Goal: Task Accomplishment & Management: Use online tool/utility

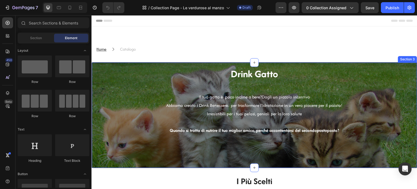
scroll to position [136, 0]
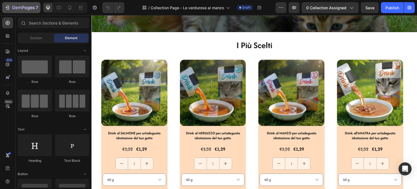
click at [10, 7] on div "7" at bounding box center [21, 7] width 33 height 7
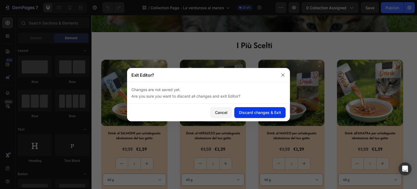
click at [250, 114] on div "Discard changes & Exit" at bounding box center [260, 112] width 42 height 6
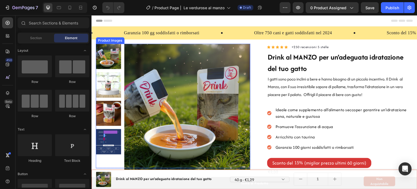
click at [163, 64] on img at bounding box center [187, 107] width 126 height 126
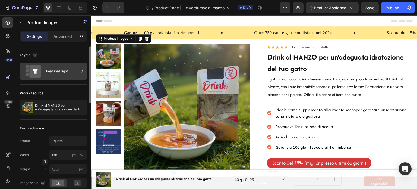
click at [62, 69] on div "Featured right" at bounding box center [62, 71] width 33 height 12
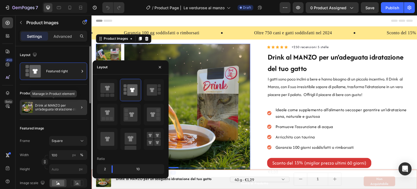
click at [66, 104] on p "Drink al MANZO per un’adeguata idratazione del tuo gatto" at bounding box center [60, 107] width 50 height 8
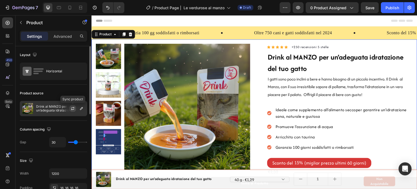
click at [75, 106] on button "button" at bounding box center [72, 108] width 7 height 7
click at [83, 108] on icon "button" at bounding box center [81, 108] width 4 height 4
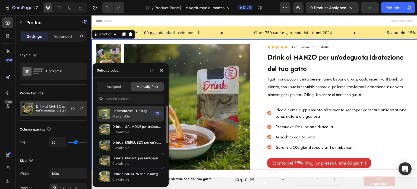
click at [129, 112] on p "Le Verdurose - Un sugo di VERDURE coltivate in Biologico con Bocconcini di carn…" at bounding box center [131, 110] width 39 height 5
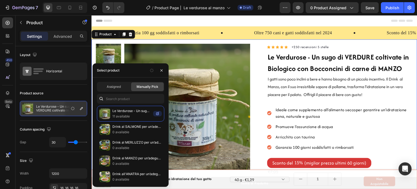
click at [256, 80] on div "Icon Icon Icon Icon Icon Icon List Hoz +250 recensioni 5 stelle Text block Row …" at bounding box center [254, 168] width 326 height 259
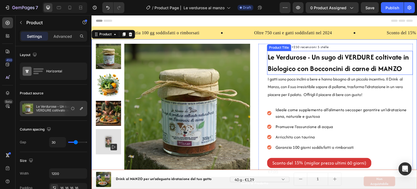
click at [365, 68] on h1 "Le Verdurose - Un sugo di VERDURE coltivate in Biologico con Bocconcini di carn…" at bounding box center [340, 63] width 146 height 24
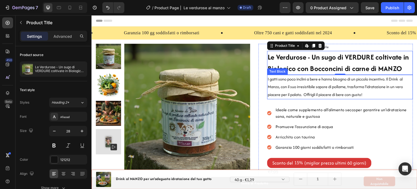
click at [303, 77] on p "I gatti sono poco inclini a bere e hanno bisogno di un piccolo incentivo. Il Dr…" at bounding box center [340, 86] width 145 height 23
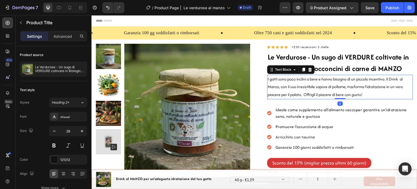
click at [303, 77] on p "I gatti sono poco inclini a bere e hanno bisogno di un piccolo incentivo. Il Dr…" at bounding box center [340, 86] width 145 height 23
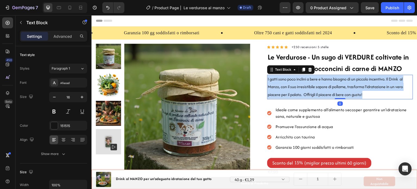
click at [303, 77] on p "I gatti sono poco inclini a bere e hanno bisogno di un piccolo incentivo. Il Dr…" at bounding box center [340, 86] width 145 height 23
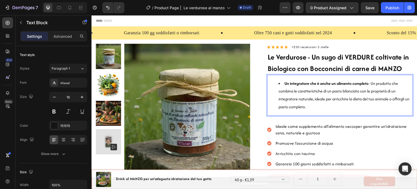
click at [284, 83] on strong "Un integratore che è anche un alimento completo" at bounding box center [326, 83] width 84 height 6
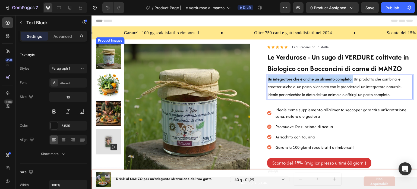
drag, startPoint x: 350, startPoint y: 79, endPoint x: 240, endPoint y: 79, distance: 109.6
click at [240, 79] on div "Icon Icon Icon Icon Icon Icon List Hoz +250 recensioni 5 stelle Text block Row …" at bounding box center [254, 168] width 326 height 259
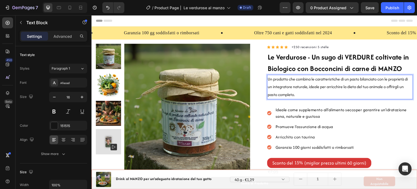
click at [306, 83] on p "Un prodotto che combina le caratteristiche di un pasto bilanciato con le propri…" at bounding box center [340, 86] width 145 height 23
click at [335, 94] on p "Un prodotto che combina le caratteristiche di un pasto bilanciato con le propri…" at bounding box center [340, 86] width 145 height 23
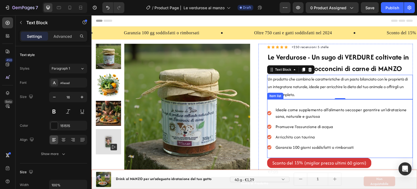
click at [302, 106] on div "Ideale come supplemento all’alimento secco per garantire un'idratazione sana, n…" at bounding box center [344, 113] width 138 height 15
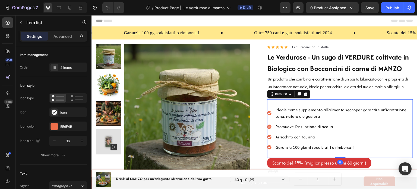
click at [302, 110] on span "Ideale come supplemento all’alimento secco" at bounding box center [315, 110] width 80 height 6
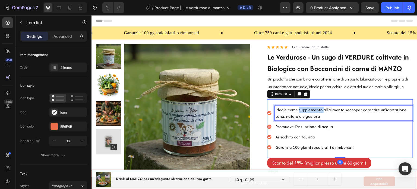
click at [302, 110] on span "Ideale come supplemento all’alimento secco" at bounding box center [315, 110] width 80 height 6
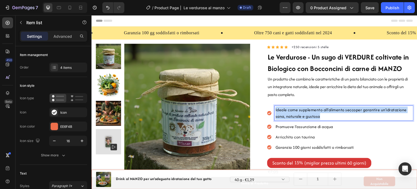
click at [302, 110] on span "Ideale come supplemento all’alimento secco" at bounding box center [315, 110] width 80 height 6
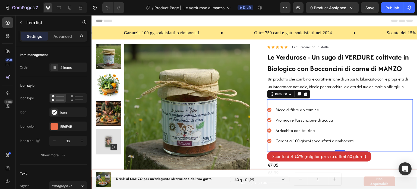
click at [310, 121] on span "Promuove l’assunzione di acqua" at bounding box center [304, 120] width 58 height 6
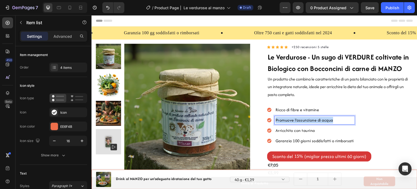
click at [310, 121] on span "Promuove l’assunzione di acqua" at bounding box center [304, 120] width 58 height 6
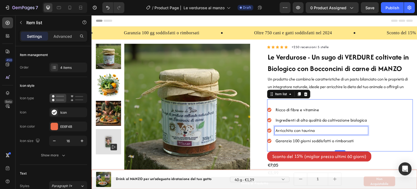
click at [321, 126] on div "Arricchito con taurina" at bounding box center [321, 130] width 93 height 8
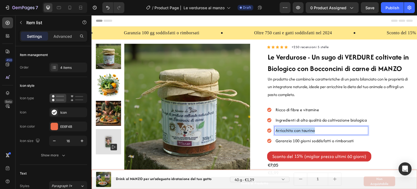
click at [321, 126] on div "Arricchito con taurina" at bounding box center [321, 130] width 93 height 8
click at [275, 130] on span "basse temperature (70°C)" at bounding box center [298, 130] width 47 height 6
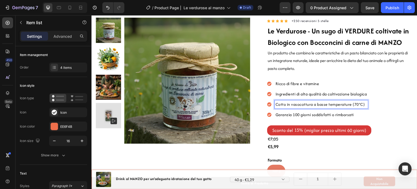
scroll to position [27, 0]
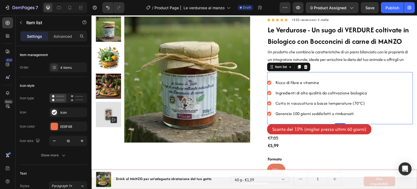
click at [355, 106] on div "Cotto in vasocottura a basse temperature (70°C)" at bounding box center [321, 103] width 93 height 8
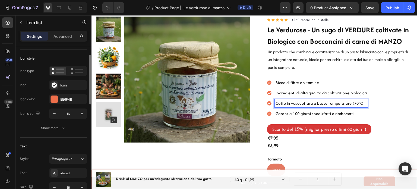
scroll to position [0, 0]
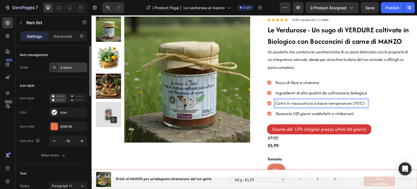
click at [56, 69] on div at bounding box center [54, 68] width 8 height 8
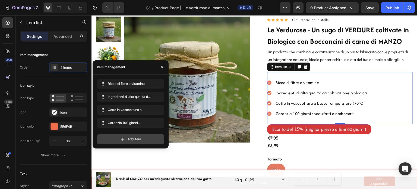
click at [129, 139] on span "Add item" at bounding box center [135, 139] width 14 height 5
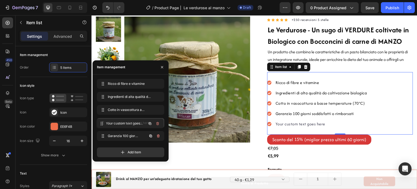
drag, startPoint x: 126, startPoint y: 134, endPoint x: 126, endPoint y: 121, distance: 12.5
click at [126, 121] on span "Your custom text goes here" at bounding box center [123, 122] width 31 height 5
click at [322, 113] on div "Your custom text goes here" at bounding box center [321, 113] width 93 height 8
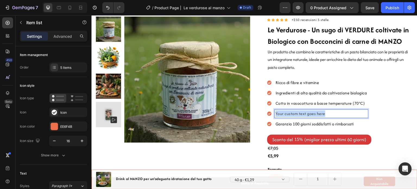
click at [322, 113] on p "Your custom text goes here" at bounding box center [320, 113] width 91 height 7
click at [316, 112] on p "Gusti monoproteici" at bounding box center [320, 113] width 91 height 7
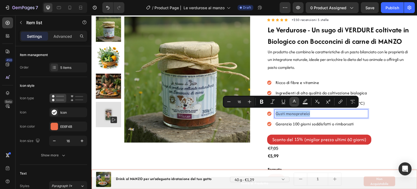
click at [291, 103] on button "Text Color" at bounding box center [294, 102] width 10 height 10
type input "424153"
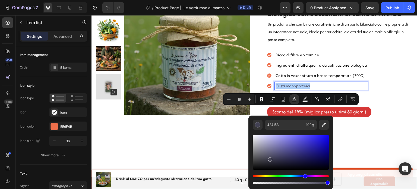
scroll to position [81, 0]
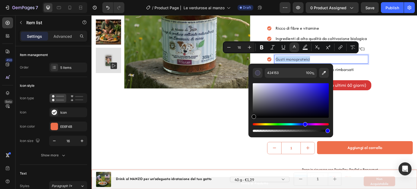
drag, startPoint x: 263, startPoint y: 108, endPoint x: 248, endPoint y: 118, distance: 18.0
click at [248, 118] on div "424153 100 %" at bounding box center [290, 98] width 85 height 69
type input "000000"
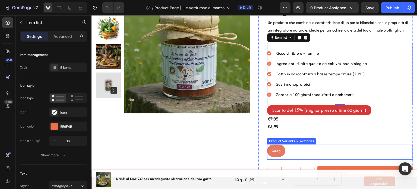
scroll to position [54, 0]
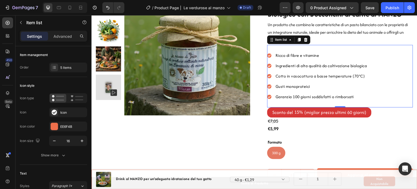
click at [316, 87] on p "Gusti monoproteici" at bounding box center [320, 86] width 91 height 7
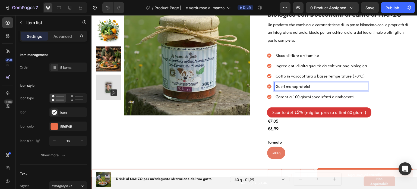
click at [316, 86] on p "Gusti monoproteici" at bounding box center [320, 86] width 91 height 7
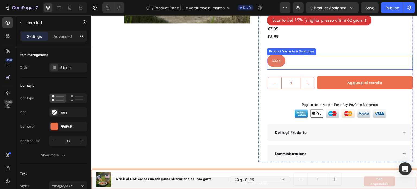
scroll to position [163, 0]
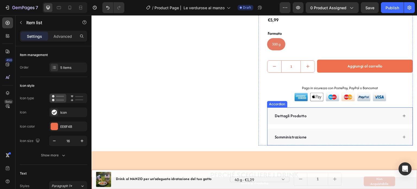
click at [311, 140] on div "Somministrazione" at bounding box center [339, 136] width 145 height 17
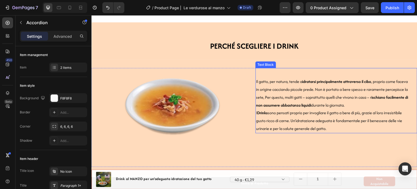
scroll to position [326, 0]
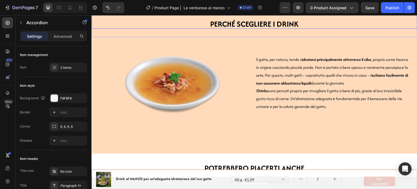
click at [264, 24] on strong "PERCHé SCEGLIERE I DRINK" at bounding box center [254, 23] width 88 height 11
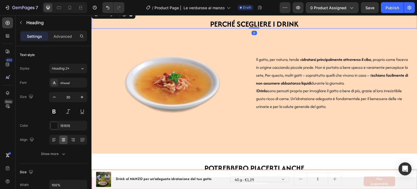
scroll to position [1, 0]
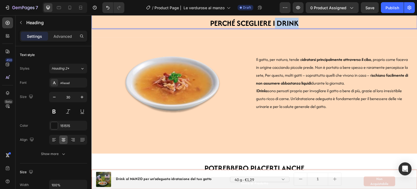
drag, startPoint x: 273, startPoint y: 23, endPoint x: 306, endPoint y: 23, distance: 33.1
click at [306, 23] on p "PERCHé SCEGLIERE I DRINK" at bounding box center [254, 23] width 325 height 8
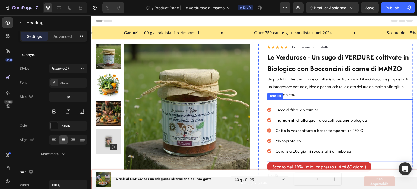
click at [302, 107] on span "Ricco di fibre e vitamine" at bounding box center [297, 110] width 44 height 6
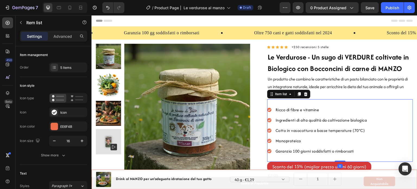
click at [302, 107] on span "Ricco di fibre e vitamine" at bounding box center [297, 110] width 44 height 6
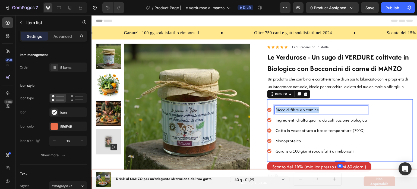
click at [302, 107] on span "Ricco di fibre e vitamine" at bounding box center [297, 110] width 44 height 6
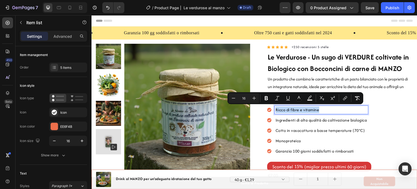
copy span "Ricco di fibre e vitamine"
click at [71, 7] on icon at bounding box center [69, 7] width 5 height 5
type input "14"
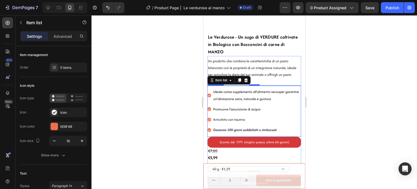
click at [256, 89] on span "Ideale come supplemento all’alimento secco" at bounding box center [246, 91] width 66 height 5
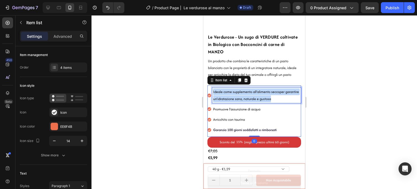
click at [256, 89] on span "Ideale come supplemento all’alimento secco" at bounding box center [246, 91] width 66 height 5
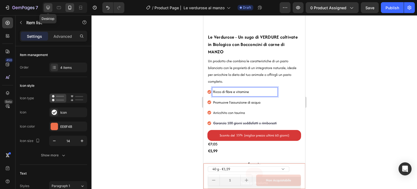
click at [50, 6] on icon at bounding box center [47, 7] width 5 height 5
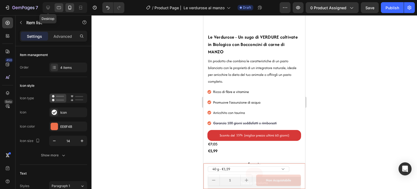
type input "8"
type input "12"
type input "16"
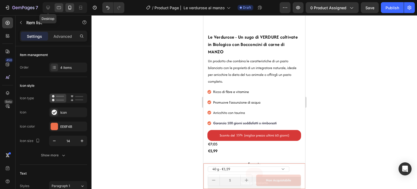
type input "24"
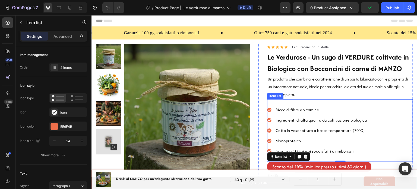
click at [303, 122] on span "Ingredienti di alta qualità da coltivazione biologica" at bounding box center [320, 120] width 91 height 6
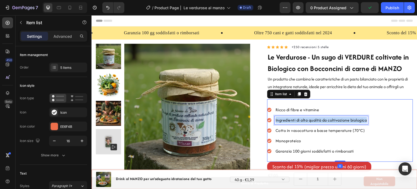
click at [303, 122] on span "Ingredienti di alta qualità da coltivazione biologica" at bounding box center [320, 120] width 91 height 6
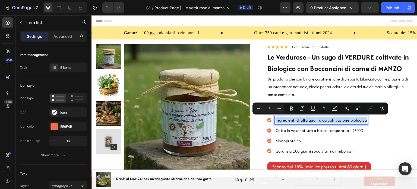
copy span "Ingredienti di alta qualità da coltivazione biologica"
click at [73, 8] on div at bounding box center [69, 7] width 9 height 9
type input "14"
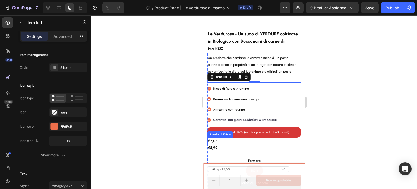
scroll to position [181, 0]
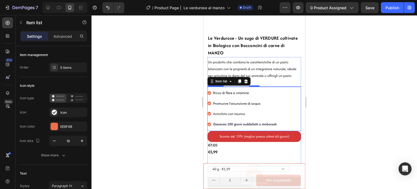
click at [247, 100] on div "Ricco di fibre e vitamine Promuove l’assunzione di acqua Arricchito con taurina…" at bounding box center [242, 108] width 70 height 40
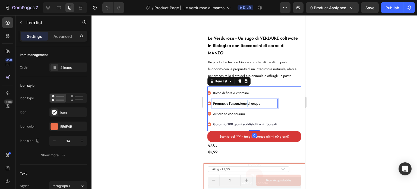
click at [246, 101] on span "Promuove l’assunzione di acqua" at bounding box center [236, 103] width 47 height 5
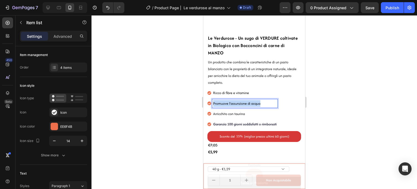
click at [246, 101] on span "Promuove l’assunzione di acqua" at bounding box center [236, 103] width 47 height 5
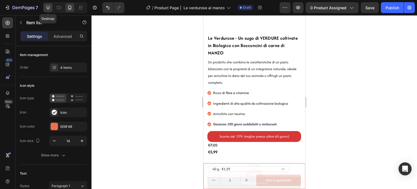
click at [46, 6] on icon at bounding box center [47, 7] width 5 height 5
type input "8"
type input "12"
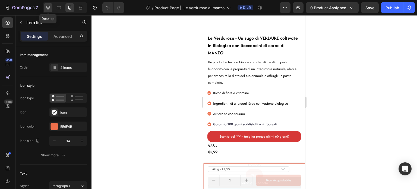
type input "16"
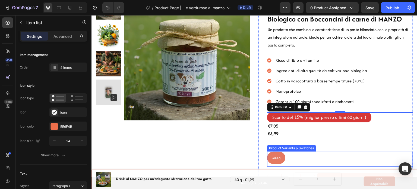
scroll to position [45, 0]
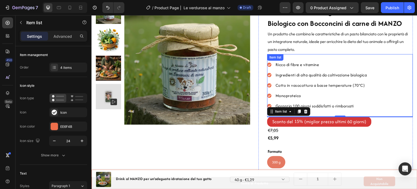
click at [299, 88] on div "Cotto in vasocottura a basse temperature (70°C)" at bounding box center [321, 85] width 93 height 8
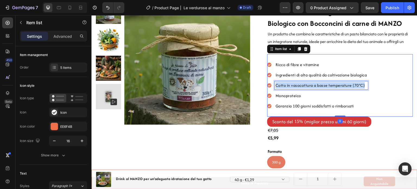
click at [299, 88] on div "Cotto in vasocottura a basse temperature (70°C)" at bounding box center [321, 85] width 93 height 8
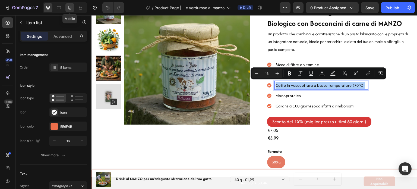
click at [70, 6] on icon at bounding box center [69, 7] width 5 height 5
type input "14"
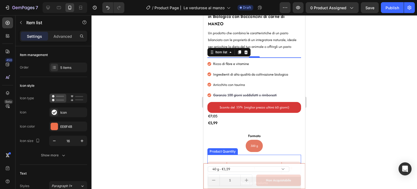
scroll to position [210, 0]
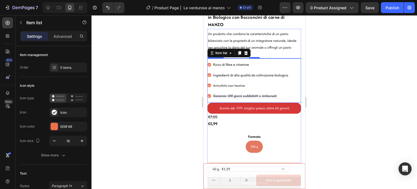
click at [240, 83] on span "Arricchito con taurina" at bounding box center [229, 85] width 32 height 5
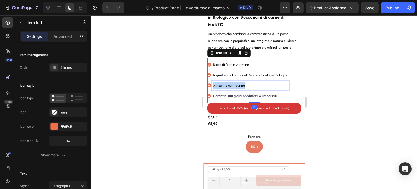
click at [240, 83] on span "Arricchito con taurina" at bounding box center [229, 85] width 32 height 5
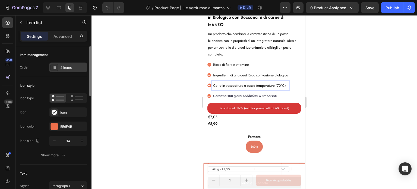
click at [58, 65] on div "4 items" at bounding box center [68, 67] width 38 height 10
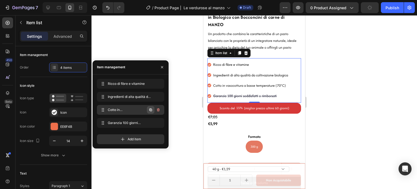
click at [149, 110] on icon "button" at bounding box center [150, 109] width 4 height 4
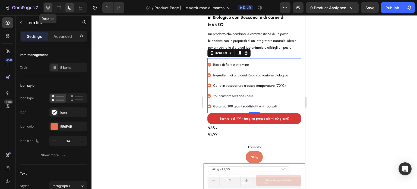
click at [49, 5] on icon at bounding box center [47, 7] width 5 height 5
type input "8"
type input "12"
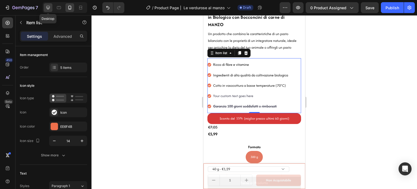
type input "16"
type input "24"
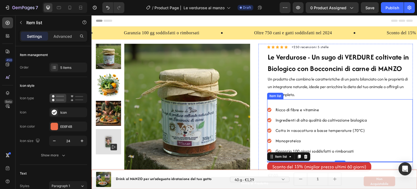
click at [300, 141] on p "Monoproteico" at bounding box center [320, 140] width 91 height 7
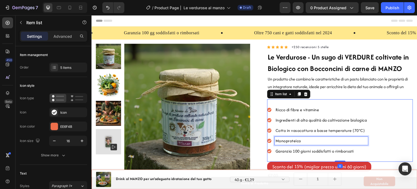
click at [300, 141] on p "Monoproteico" at bounding box center [320, 140] width 91 height 7
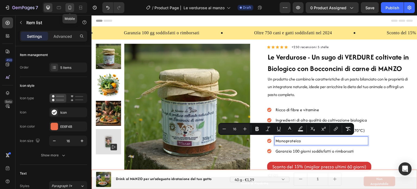
click at [71, 8] on icon at bounding box center [69, 7] width 5 height 5
type input "14"
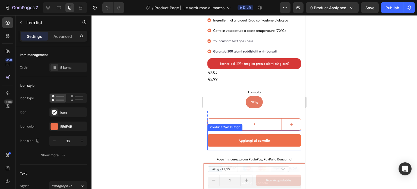
scroll to position [236, 0]
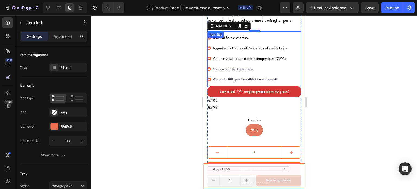
click at [221, 65] on div "Your custom text goes here" at bounding box center [250, 69] width 77 height 8
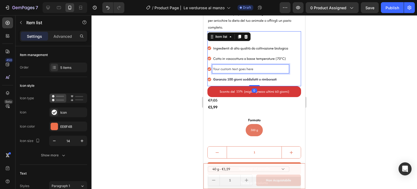
click at [221, 65] on div "Your custom text goes here" at bounding box center [250, 69] width 77 height 8
click at [221, 65] on p "Your custom text goes here" at bounding box center [250, 68] width 75 height 7
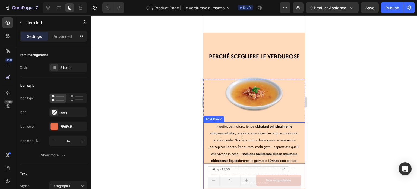
scroll to position [469, 0]
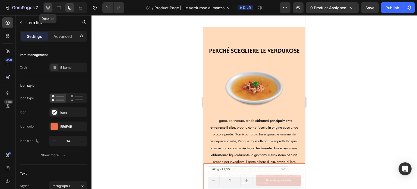
click at [46, 7] on icon at bounding box center [48, 8] width 4 height 4
type input "8"
type input "12"
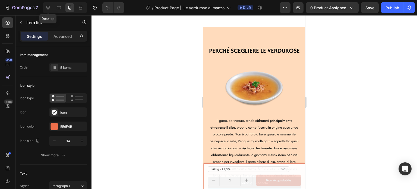
type input "16"
type input "24"
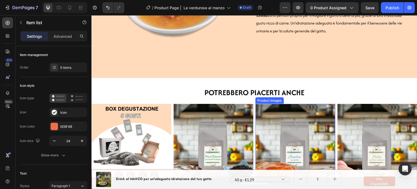
scroll to position [496, 0]
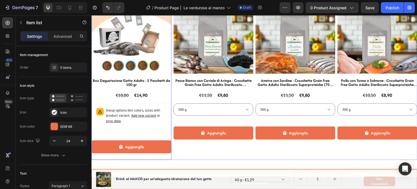
click at [170, 132] on div "Product Images Box Degustazione Gatto Adulto - 5 Pacchetti da 100 gr Product Ti…" at bounding box center [131, 77] width 80 height 166
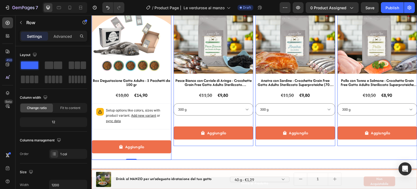
click at [172, 128] on div "Product Images Box Degustazione Gatto Adulto - 5 Pacchetti da 100 gr Product Ti…" at bounding box center [254, 77] width 326 height 166
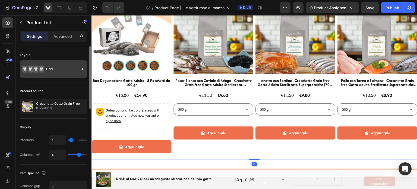
click at [58, 69] on div "Grid" at bounding box center [62, 69] width 33 height 12
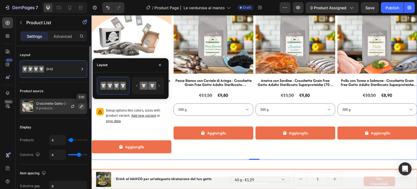
click at [80, 107] on icon "button" at bounding box center [81, 106] width 3 height 3
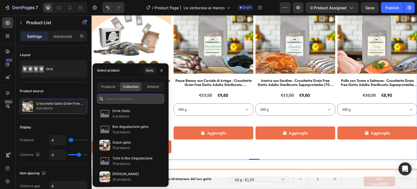
click at [131, 100] on input "text" at bounding box center [130, 99] width 67 height 10
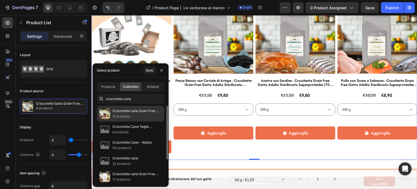
click at [135, 115] on p "15 products" at bounding box center [135, 115] width 47 height 5
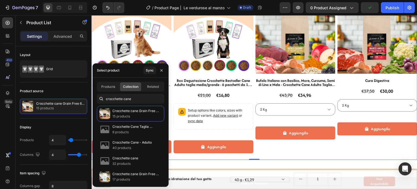
scroll to position [415, 0]
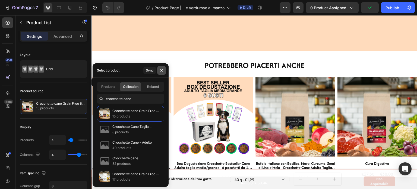
click at [161, 68] on icon "button" at bounding box center [161, 70] width 4 height 4
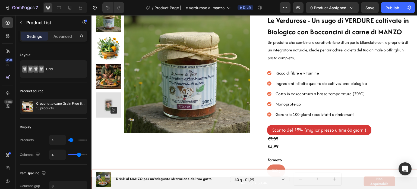
scroll to position [35, 0]
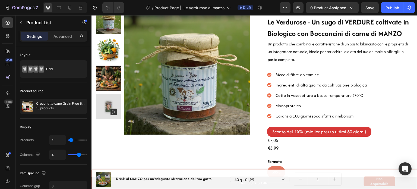
click at [110, 98] on img at bounding box center [108, 106] width 25 height 25
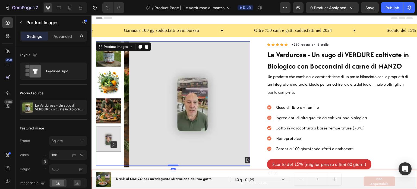
scroll to position [0, 0]
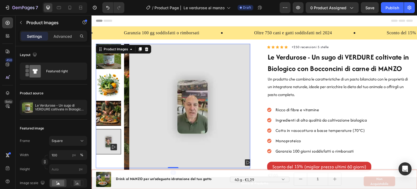
click at [178, 99] on img at bounding box center [192, 107] width 126 height 126
click at [245, 164] on div at bounding box center [250, 164] width 11 height 11
click at [245, 161] on rect at bounding box center [248, 162] width 7 height 7
click at [112, 146] on div at bounding box center [108, 141] width 25 height 25
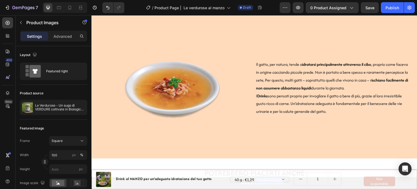
scroll to position [271, 0]
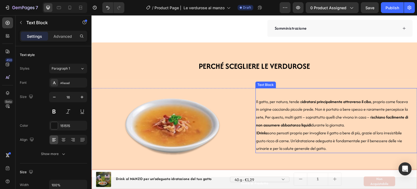
click at [295, 100] on p "Il gatto, per natura, tende a idratarsi principalmente attraverso il cibo , pro…" at bounding box center [333, 113] width 155 height 31
click at [287, 106] on p "Il gatto, per natura, tende a idratarsi principalmente attraverso il cibo , pro…" at bounding box center [333, 113] width 155 height 31
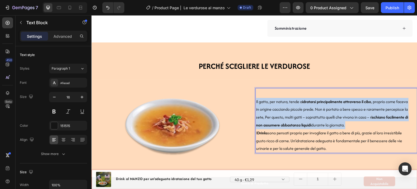
click at [287, 106] on p "Il gatto, per natura, tende a idratarsi principalmente attraverso il cibo , pro…" at bounding box center [333, 113] width 155 height 31
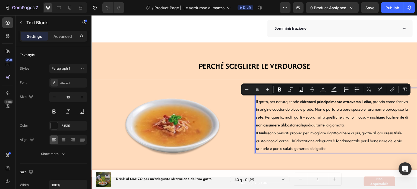
click at [353, 139] on p "I Drinks sono pensati proprio per invogliare il gatto a bere di più, grazie al …" at bounding box center [333, 140] width 155 height 23
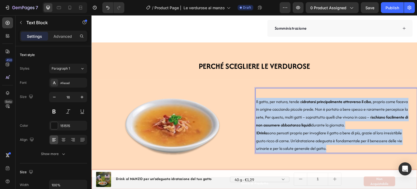
drag, startPoint x: 328, startPoint y: 150, endPoint x: 253, endPoint y: 102, distance: 89.1
click at [255, 102] on div "Il gatto, per natura, tende a idratarsi principalmente attraverso il cibo , pro…" at bounding box center [333, 125] width 156 height 56
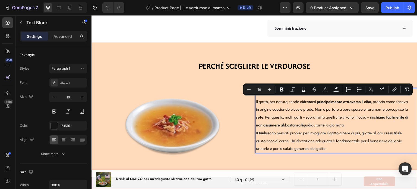
scroll to position [278, 0]
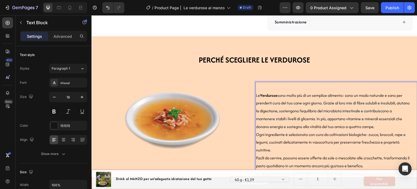
click at [275, 103] on p "Le Verdurose sono molto più di un semplice alimento: sono un modo naturale e sa…" at bounding box center [333, 110] width 155 height 39
click at [267, 96] on strong "Verdurose" at bounding box center [268, 95] width 17 height 6
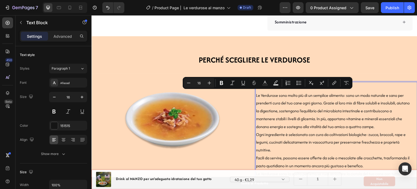
click at [282, 100] on p "Le Verdurose sono molto più di un semplice alimento: sono un modo naturale e sa…" at bounding box center [333, 110] width 155 height 39
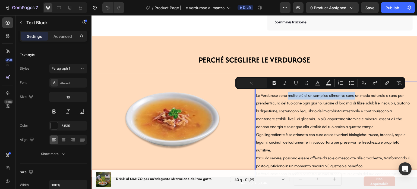
drag, startPoint x: 286, startPoint y: 94, endPoint x: 354, endPoint y: 96, distance: 69.0
click at [354, 96] on p "Le Verdurose sono molto più di un semplice alimento: sono un modo naturale e sa…" at bounding box center [333, 110] width 155 height 39
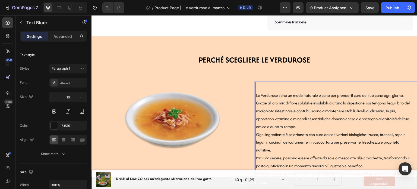
click at [344, 94] on p "Le Verdurose sono un modo naturale e sano per prenderti cura del tuo cane ogni …" at bounding box center [333, 110] width 155 height 39
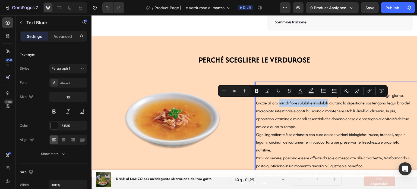
drag, startPoint x: 278, startPoint y: 103, endPoint x: 328, endPoint y: 103, distance: 49.9
click at [328, 103] on p "Le Verdurose sono un modo naturale e sano per prenderti cura del tuo cane ogni …" at bounding box center [333, 110] width 155 height 39
drag, startPoint x: 338, startPoint y: 111, endPoint x: 343, endPoint y: 111, distance: 5.2
click at [338, 111] on p "Le Verdurose sono un modo naturale e sano per prenderti cura del tuo cane ogni …" at bounding box center [333, 110] width 155 height 39
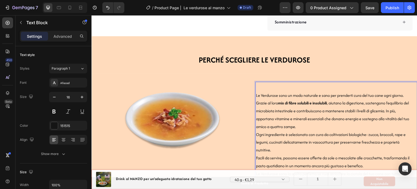
click at [359, 103] on p "Le Verdurose sono un modo naturale e sano per prenderti cura del tuo cane ogni …" at bounding box center [333, 110] width 155 height 39
click at [267, 110] on p "Le Verdurose sono un modo naturale e sano per prenderti cura del tuo cane ogni …" at bounding box center [333, 110] width 155 height 39
click at [380, 111] on p "Le Verdurose sono un modo naturale e sano per prenderti cura del tuo cane ogni …" at bounding box center [333, 110] width 155 height 39
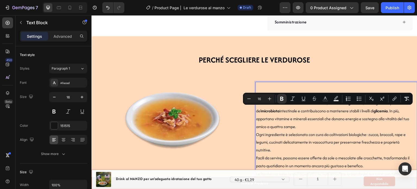
click at [304, 122] on p "Le Verdurose sono un modo naturale e sano per prenderti cura del tuo cane ogni …" at bounding box center [333, 110] width 155 height 39
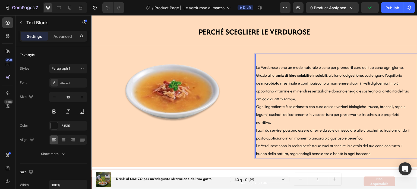
scroll to position [305, 0]
click at [278, 117] on p "Ogni ingrediente è selezionato con cura da coltivazioni biologiche: zucca, broc…" at bounding box center [333, 113] width 155 height 23
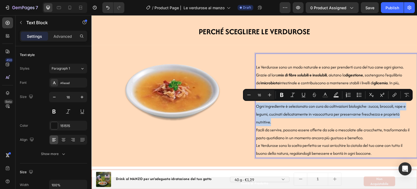
drag, startPoint x: 270, startPoint y: 122, endPoint x: 255, endPoint y: 108, distance: 21.0
click at [256, 108] on p "Ogni ingrediente è selezionato con cura da coltivazioni biologiche: zucca, broc…" at bounding box center [333, 113] width 155 height 23
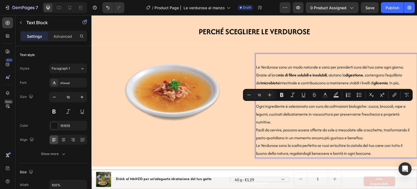
click at [259, 109] on p "Ogni ingrediente è selezionato con cura da coltivazioni biologiche: zucca, broc…" at bounding box center [333, 113] width 155 height 23
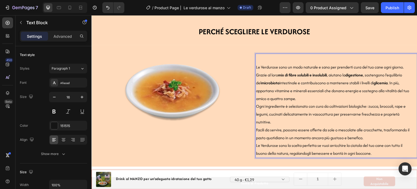
click at [256, 108] on p "Ogni ingrediente è selezionato con cura da coltivazioni biologiche: zucca, broc…" at bounding box center [333, 113] width 155 height 23
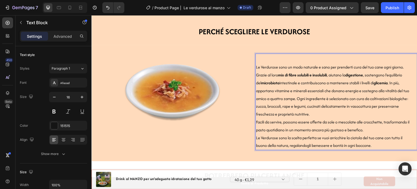
click at [374, 70] on p "Le Verdurose sono un modo naturale e sano per prenderti cura del tuo cane ogni …" at bounding box center [333, 90] width 155 height 55
click at [380, 68] on p "Le Verdurose sono un modo naturale e sano per prenderti cura del tuo cane ogni …" at bounding box center [333, 90] width 155 height 55
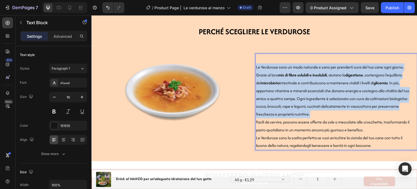
click at [380, 68] on p "Le Verdurose sono un modo naturale e sano per prenderti cura del tuo cane ogni …" at bounding box center [333, 90] width 155 height 55
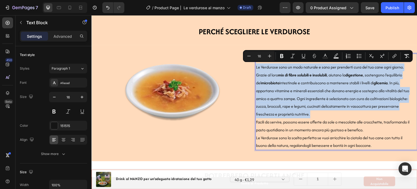
click at [380, 68] on p "Le Verdurose sono un modo naturale e sano per prenderti cura del tuo cane ogni …" at bounding box center [333, 90] width 155 height 55
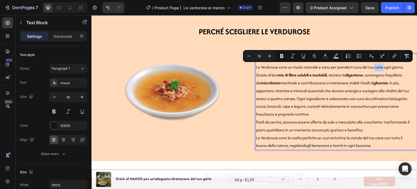
click at [380, 68] on p "Le Verdurose sono un modo naturale e sano per prenderti cura del tuo cane ogni …" at bounding box center [333, 90] width 155 height 55
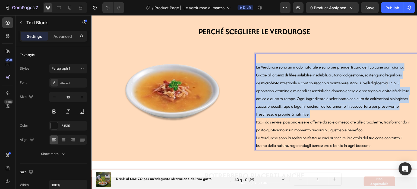
click at [380, 68] on p "Le Verdurose sono un modo naturale e sano per prenderti cura del tuo cane ogni …" at bounding box center [333, 90] width 155 height 55
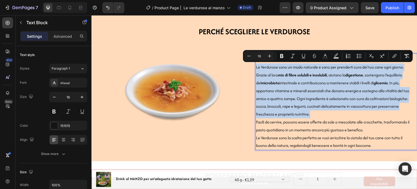
click at [380, 68] on p "Le Verdurose sono un modo naturale e sano per prenderti cura del tuo cane ogni …" at bounding box center [333, 90] width 155 height 55
click at [404, 68] on p "Le Verdurose sono un modo naturale e sano per prenderti cura del tuo cane ogni …" at bounding box center [333, 90] width 155 height 55
click at [406, 68] on p "Le Verdurose sono un modo naturale e sano per prenderti cura del tuo cane ogni …" at bounding box center [333, 90] width 155 height 55
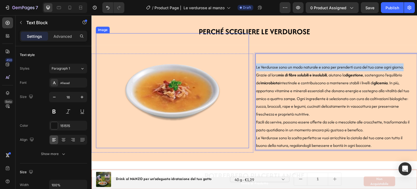
drag, startPoint x: 406, startPoint y: 67, endPoint x: 245, endPoint y: 68, distance: 160.7
click at [245, 68] on div "Image Row Le Verdurose sono un modo naturale e sano per prenderti cura del tuo …" at bounding box center [254, 102] width 326 height 99
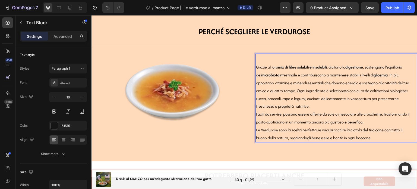
click at [336, 76] on p "Grazie al loro mix di fibre solubili e insolubili , aiutano la digestione , sos…" at bounding box center [333, 86] width 155 height 47
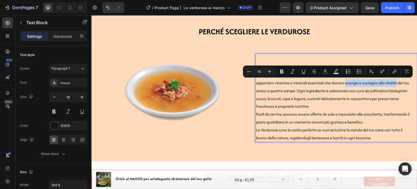
drag, startPoint x: 345, startPoint y: 83, endPoint x: 397, endPoint y: 83, distance: 51.3
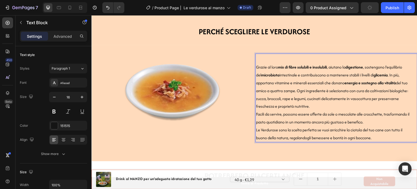
click at [343, 90] on p "Grazie al loro mix di fibre solubili e insolubili , aiutano la digestione , sos…" at bounding box center [333, 86] width 155 height 47
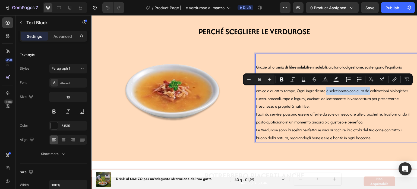
drag, startPoint x: 332, startPoint y: 91, endPoint x: 376, endPoint y: 93, distance: 44.8
click at [376, 93] on p "Grazie al loro mix di fibre solubili e insolubili , aiutano la digestione , sos…" at bounding box center [333, 86] width 155 height 47
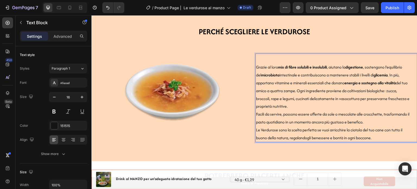
click at [320, 100] on p "Grazie al loro mix di fibre solubili e insolubili , aiutano la digestione , sos…" at bounding box center [333, 86] width 155 height 47
click at [256, 113] on p "Facili da servire, possono essere offerte da sole o mescolate alle crocchette, …" at bounding box center [333, 118] width 155 height 16
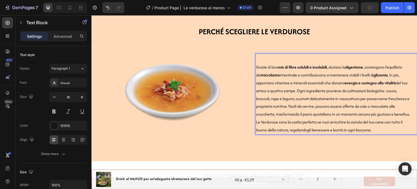
click at [309, 114] on p "Grazie al loro mix di fibre solubili e insolubili , aiutano la digestione , sos…" at bounding box center [333, 90] width 155 height 55
click at [298, 134] on p "Le Verdurose sono la scelta perfetta se vuoi arricchire la ciotola del tuo cane…" at bounding box center [333, 126] width 155 height 16
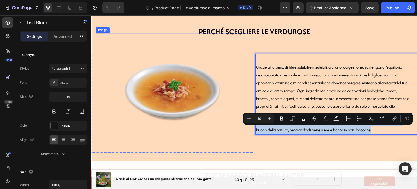
drag, startPoint x: 360, startPoint y: 136, endPoint x: 239, endPoint y: 128, distance: 121.5
click at [239, 128] on div "Image Row Grazie al loro mix di fibre solubili e insolubili , aiutano la digest…" at bounding box center [254, 102] width 326 height 99
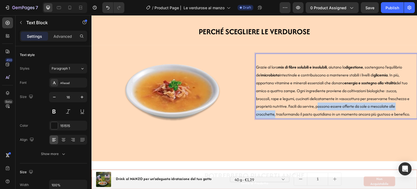
drag, startPoint x: 318, startPoint y: 107, endPoint x: 272, endPoint y: 114, distance: 46.5
click at [272, 114] on p "Grazie al loro mix di fibre solubili e insolubili , aiutano la digestione , sos…" at bounding box center [333, 90] width 155 height 55
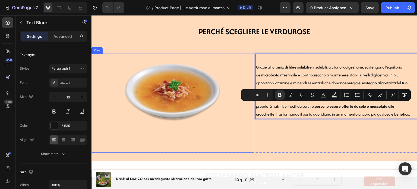
click at [198, 98] on img at bounding box center [172, 90] width 153 height 115
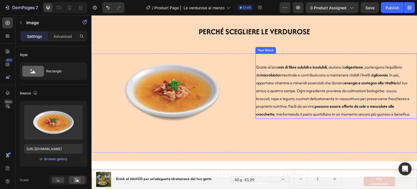
click at [289, 84] on p "Grazie al loro mix di fibre solubili e insolubili , aiutano la digestione , sos…" at bounding box center [333, 90] width 155 height 55
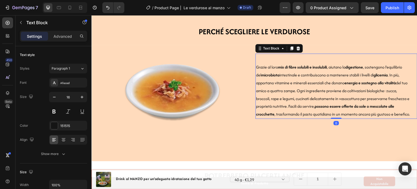
click at [177, 84] on img at bounding box center [172, 90] width 153 height 115
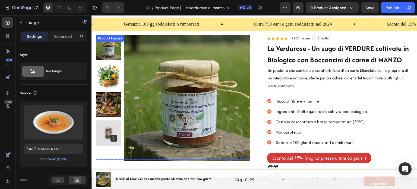
scroll to position [0, 0]
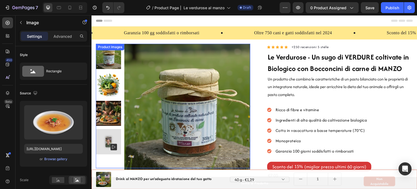
click at [102, 89] on img at bounding box center [108, 84] width 25 height 25
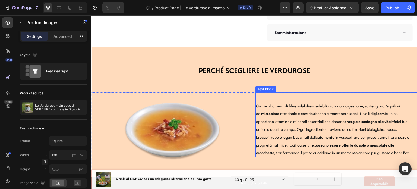
scroll to position [271, 0]
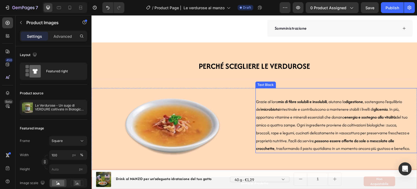
click at [274, 132] on p "Grazie al loro mix di fibre solubili e insolubili , aiutano la digestione , sos…" at bounding box center [333, 125] width 155 height 55
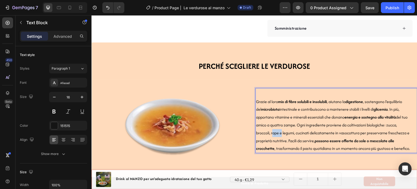
click at [274, 132] on p "Grazie al loro mix di fibre solubili e insolubili , aiutano la digestione , sos…" at bounding box center [333, 125] width 155 height 55
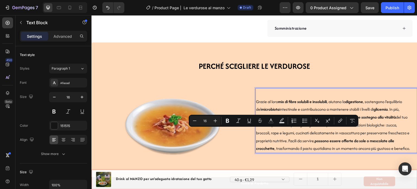
click at [383, 123] on p "Grazie al loro mix di fibre solubili e insolubili , aiutano la digestione , sos…" at bounding box center [333, 125] width 155 height 55
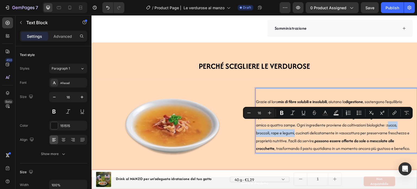
drag, startPoint x: 395, startPoint y: 125, endPoint x: 293, endPoint y: 132, distance: 102.0
click at [293, 132] on p "Grazie al loro mix di fibre solubili e insolubili , aiutano la digestione , sos…" at bounding box center [333, 125] width 155 height 55
copy p "zucca, broccoli, rape e [PERSON_NAME]"
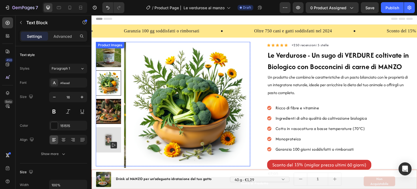
scroll to position [0, 0]
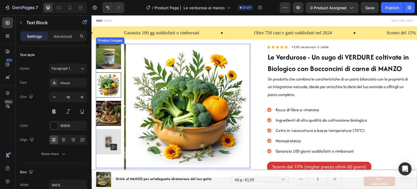
click at [106, 112] on img at bounding box center [108, 113] width 25 height 25
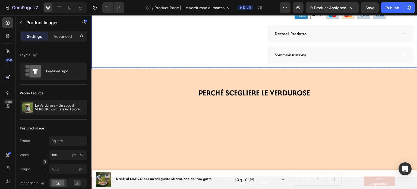
scroll to position [271, 0]
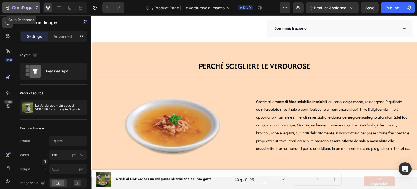
click at [17, 12] on button "7" at bounding box center [21, 7] width 38 height 11
